Goal: Information Seeking & Learning: Learn about a topic

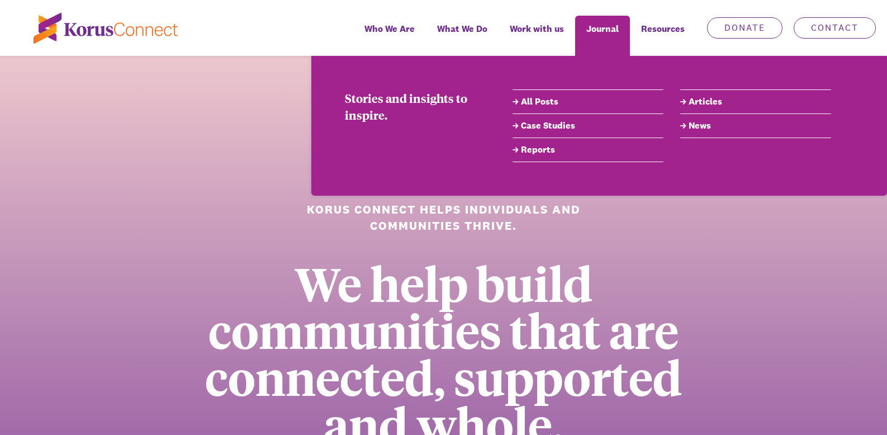
click at [541, 100] on link "All Posts" at bounding box center [588, 101] width 151 height 13
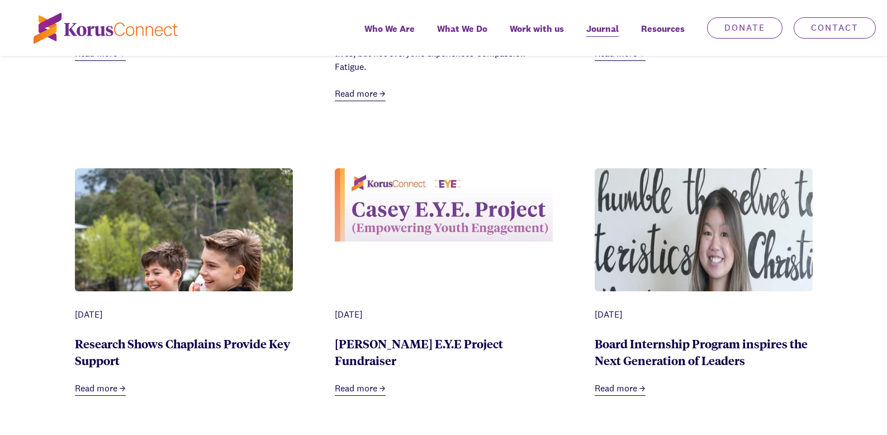
scroll to position [2628, 0]
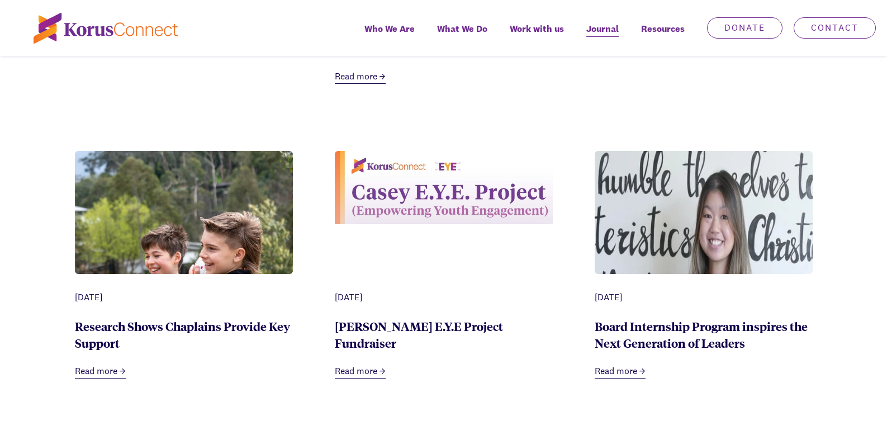
click at [446, 189] on img at bounding box center [444, 187] width 218 height 73
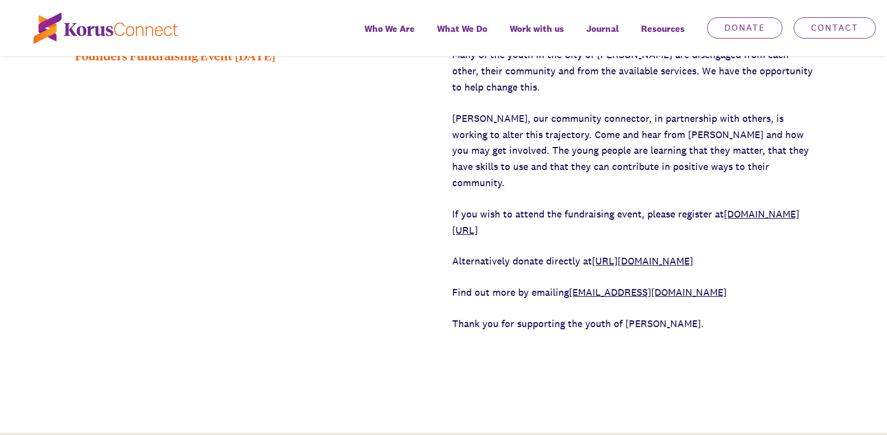
scroll to position [559, 0]
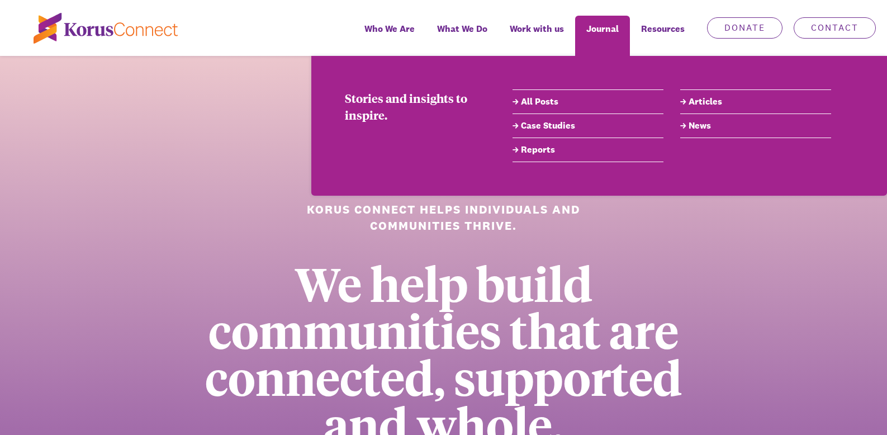
click at [551, 103] on link "All Posts" at bounding box center [588, 101] width 151 height 13
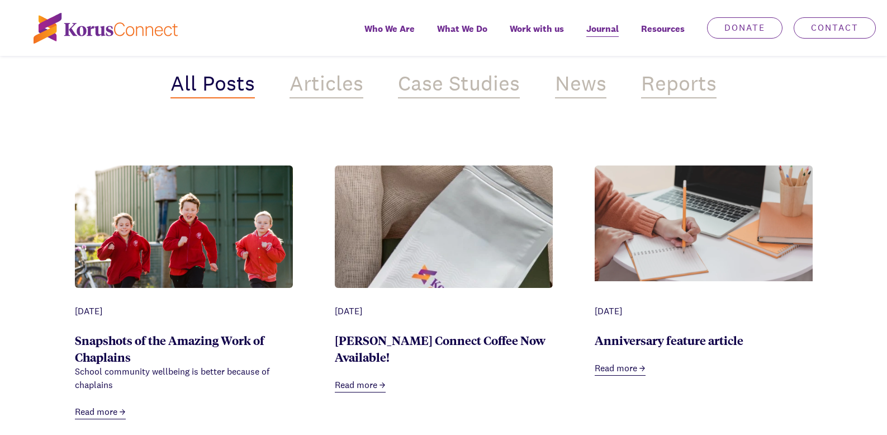
scroll to position [447, 0]
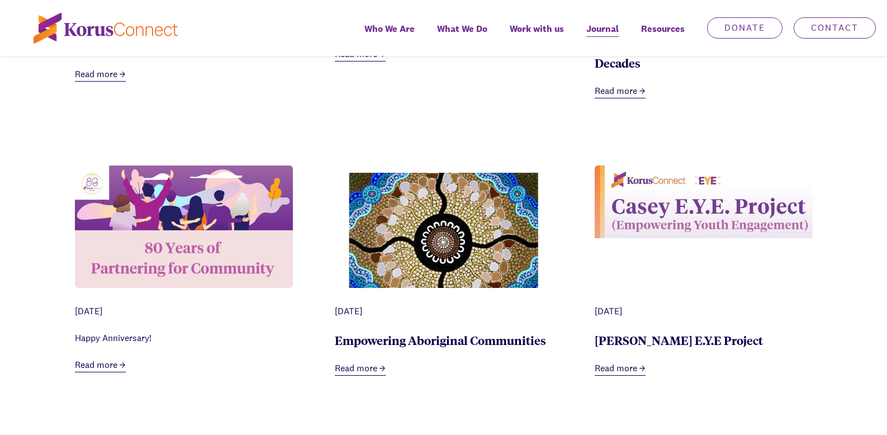
scroll to position [1062, 0]
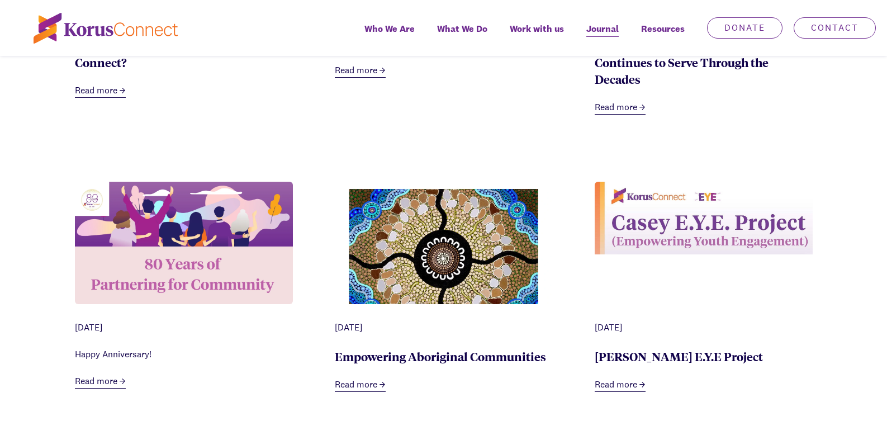
click at [648, 223] on img at bounding box center [704, 218] width 218 height 73
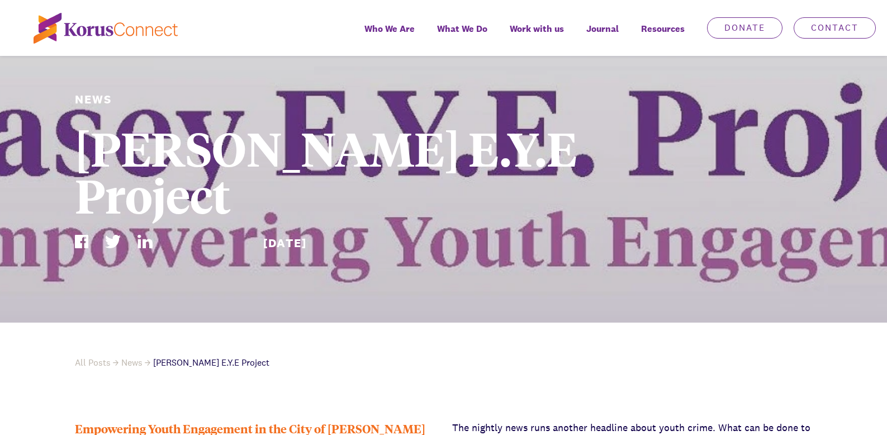
scroll to position [168, 0]
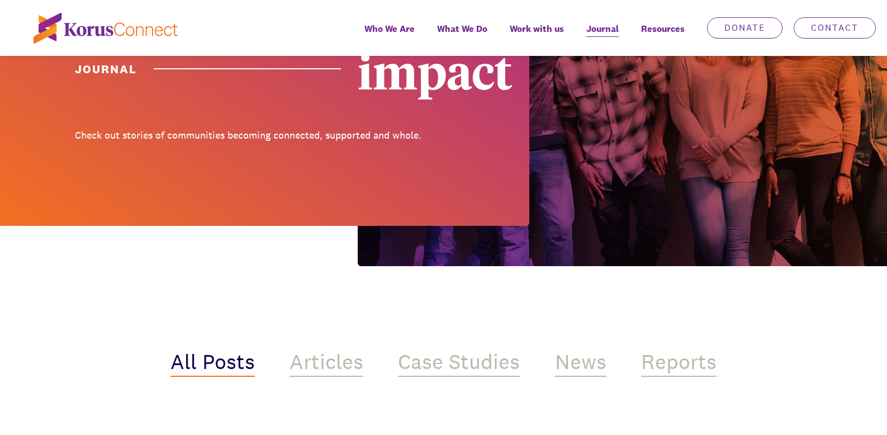
scroll to position [1062, 0]
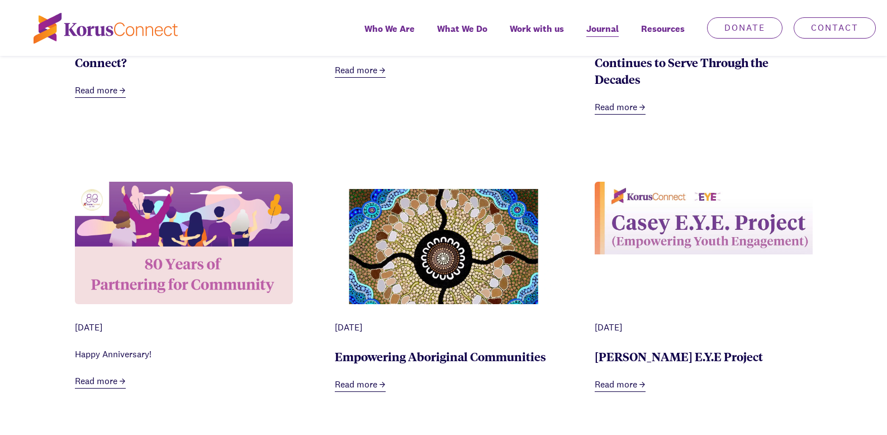
click at [228, 259] on img at bounding box center [184, 243] width 218 height 122
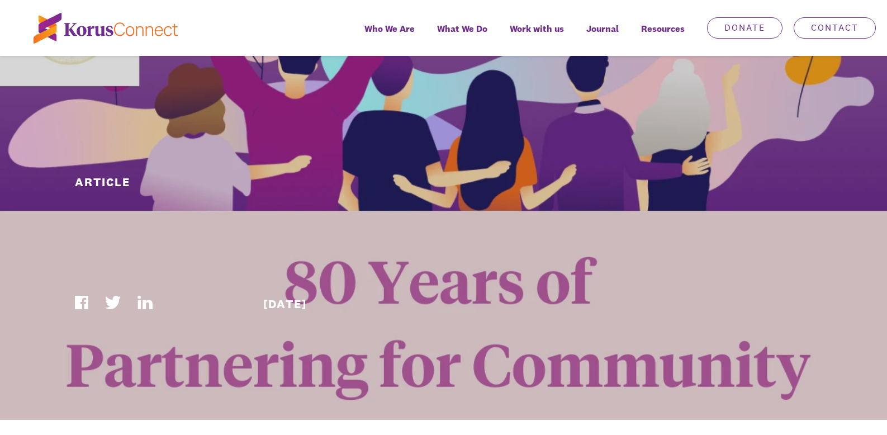
scroll to position [112, 0]
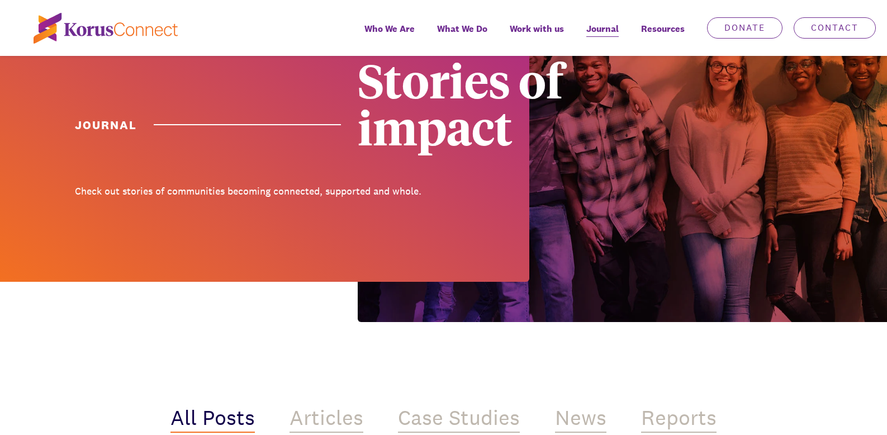
scroll to position [1062, 0]
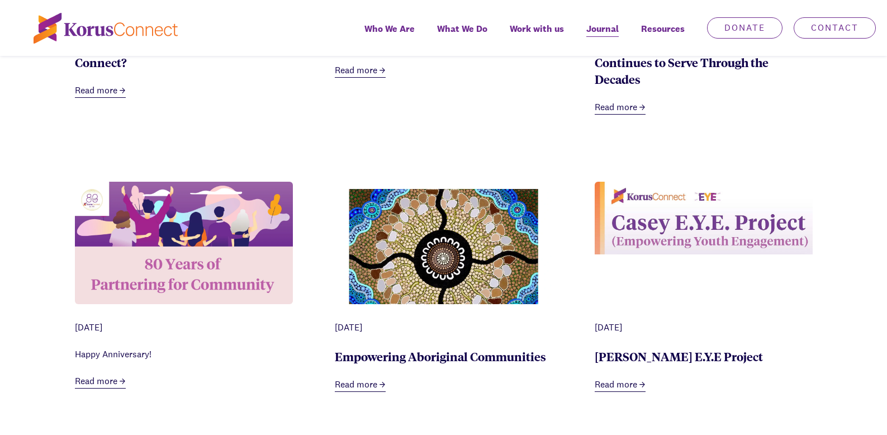
click at [693, 239] on img at bounding box center [704, 218] width 218 height 73
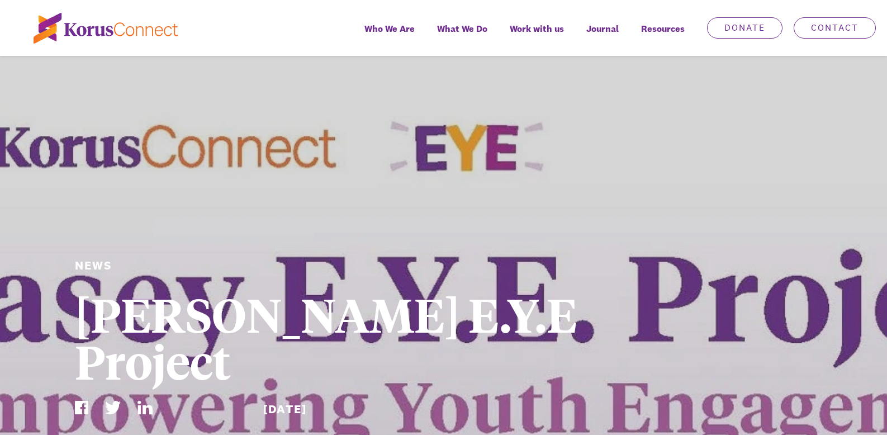
scroll to position [1062, 0]
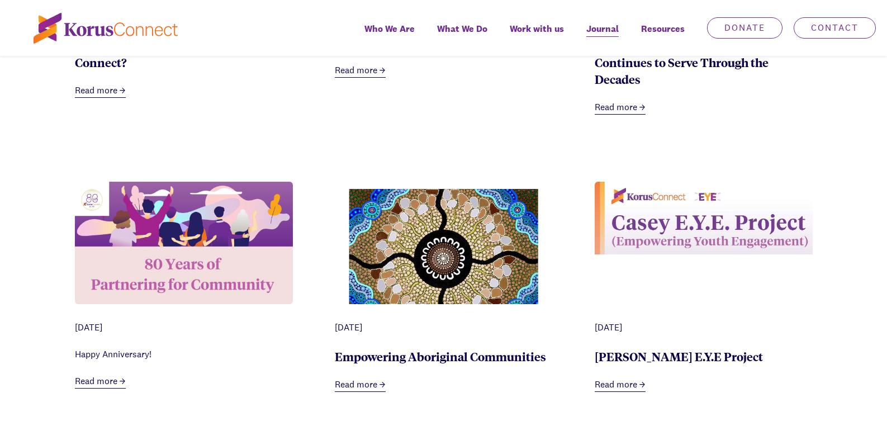
click at [700, 233] on img at bounding box center [704, 218] width 218 height 73
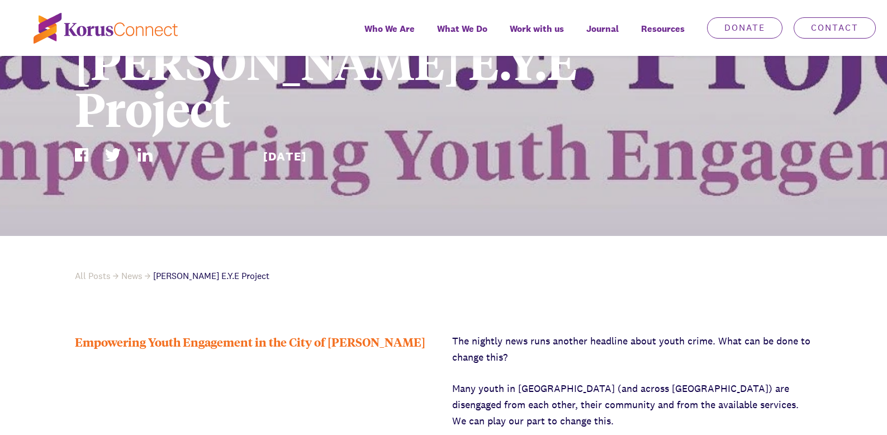
scroll to position [112, 0]
